Goal: Task Accomplishment & Management: Use online tool/utility

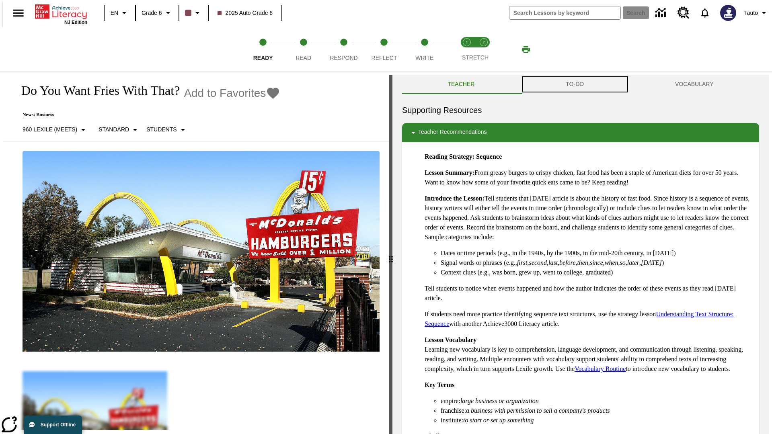
click at [575, 84] on button "TO-DO" at bounding box center [574, 84] width 109 height 19
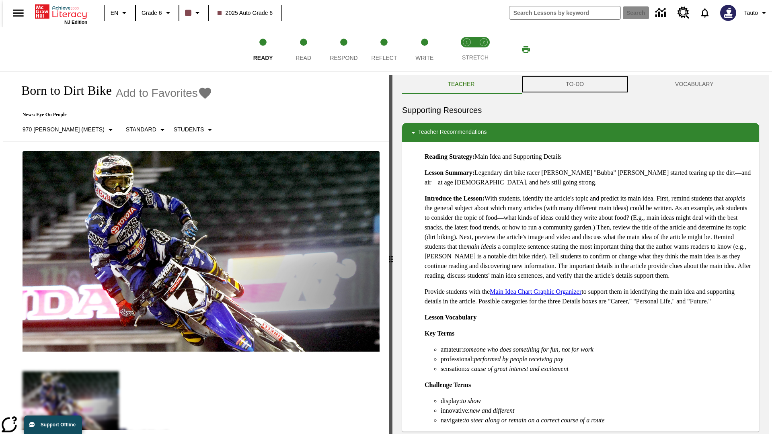
click at [575, 84] on button "TO-DO" at bounding box center [574, 84] width 109 height 19
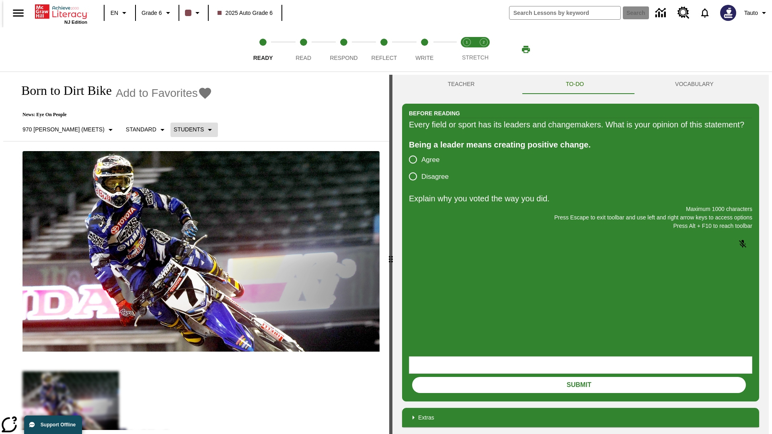
click at [174, 130] on p "Students" at bounding box center [189, 129] width 30 height 8
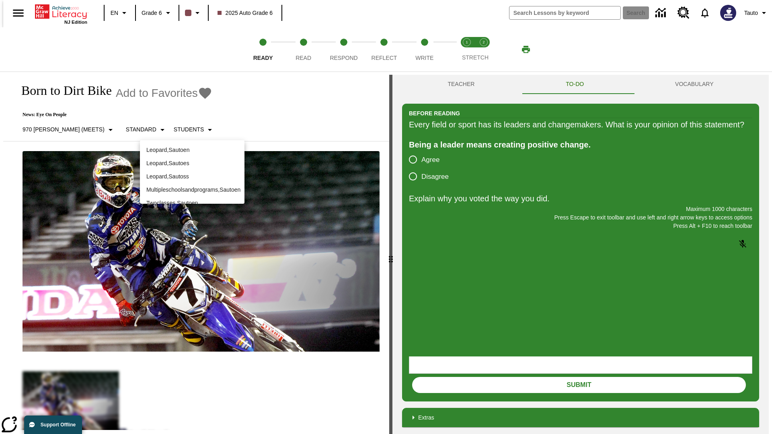
click at [192, 147] on p "Leopard , Sautoen" at bounding box center [192, 150] width 92 height 8
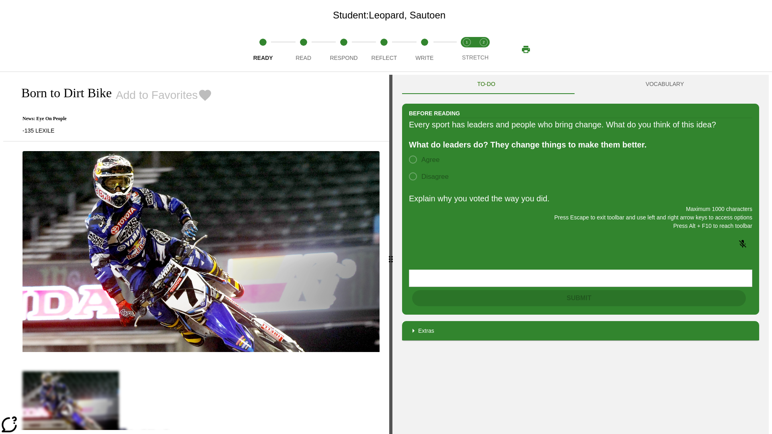
scroll to position [52, 0]
